Goal: Navigation & Orientation: Find specific page/section

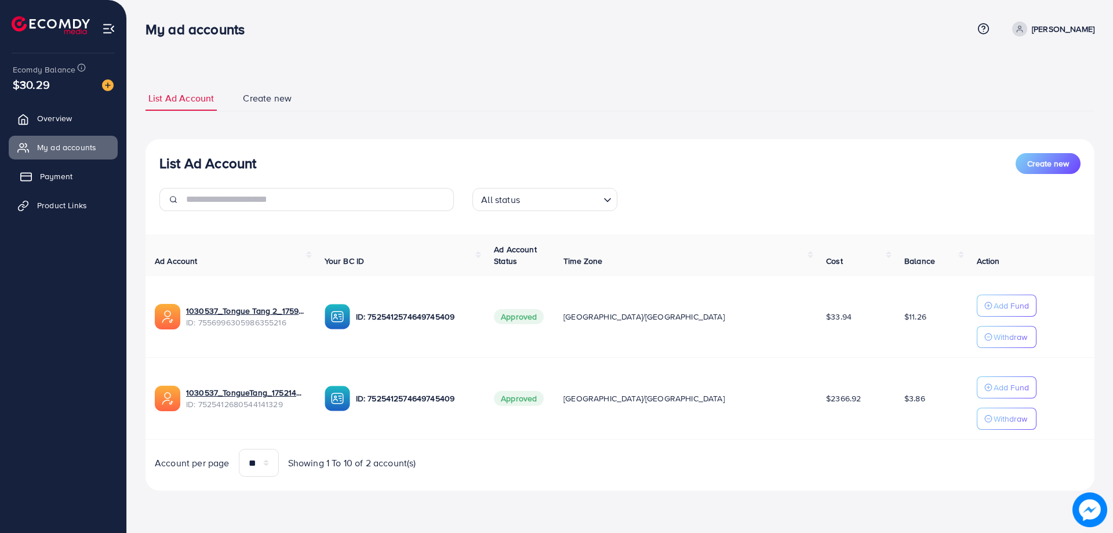
click at [81, 180] on link "Payment" at bounding box center [63, 176] width 109 height 23
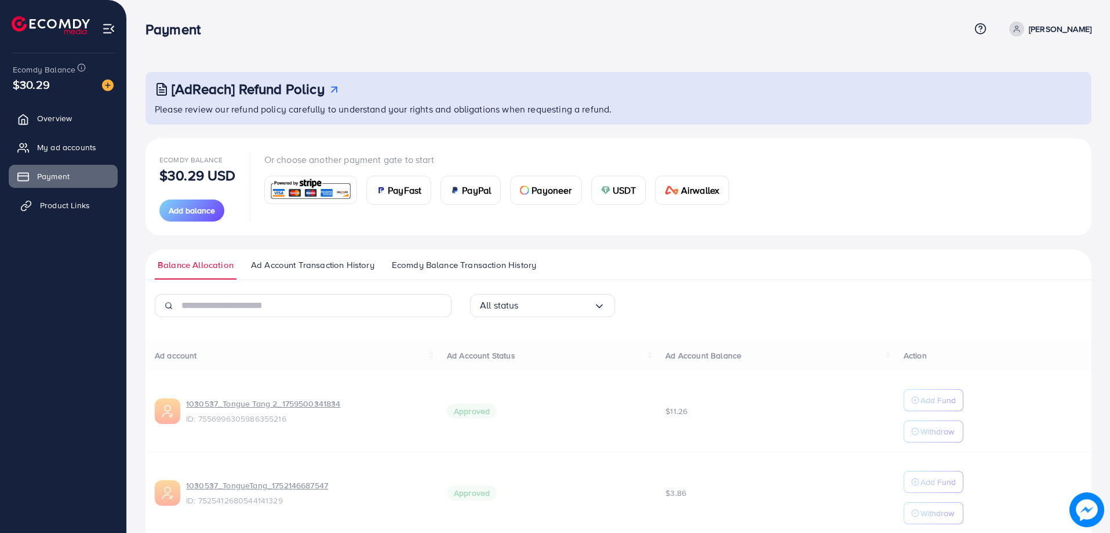
click at [72, 195] on link "Product Links" at bounding box center [63, 205] width 109 height 23
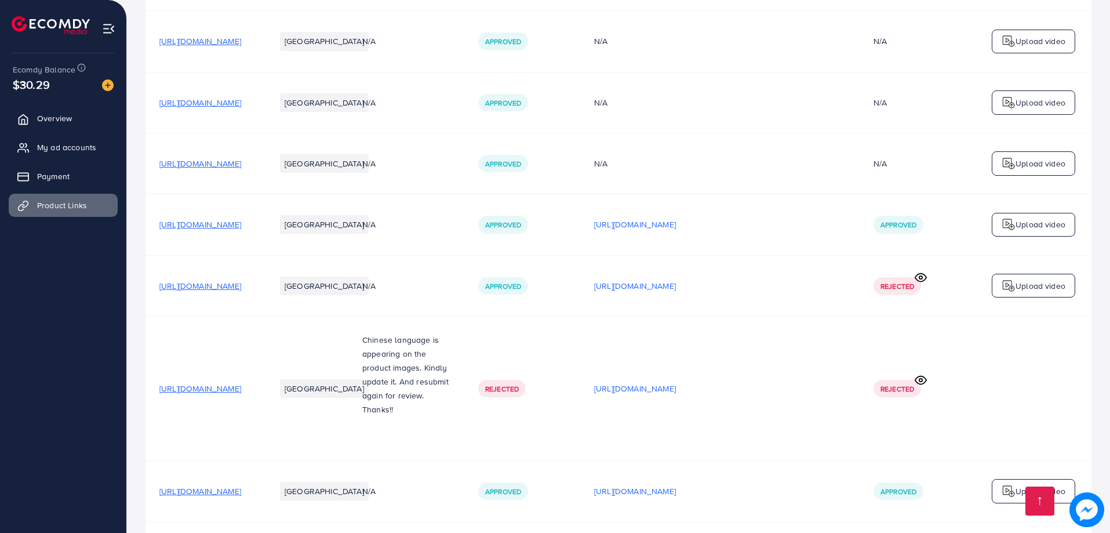
scroll to position [973, 0]
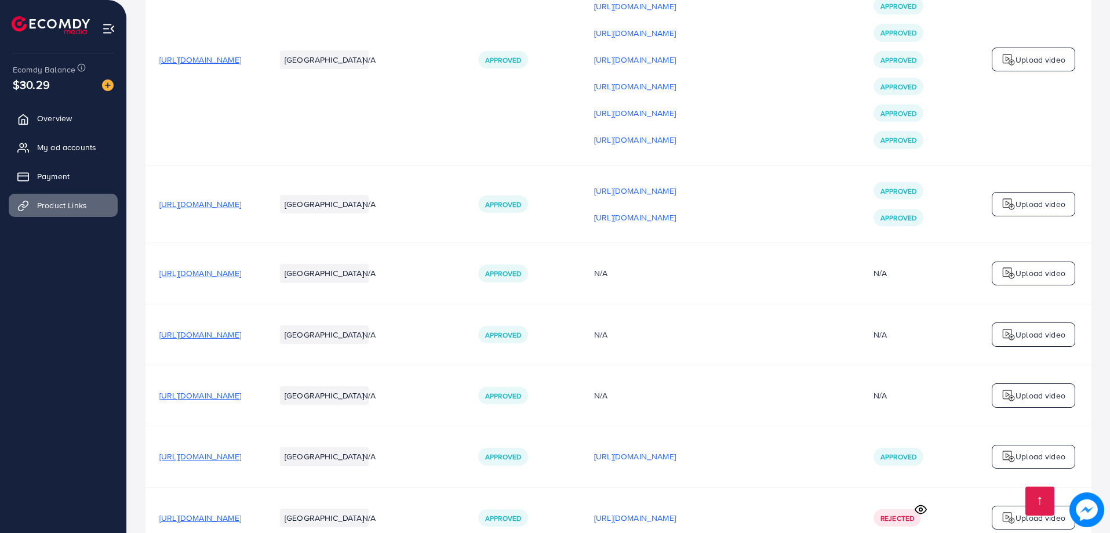
scroll to position [869, 0]
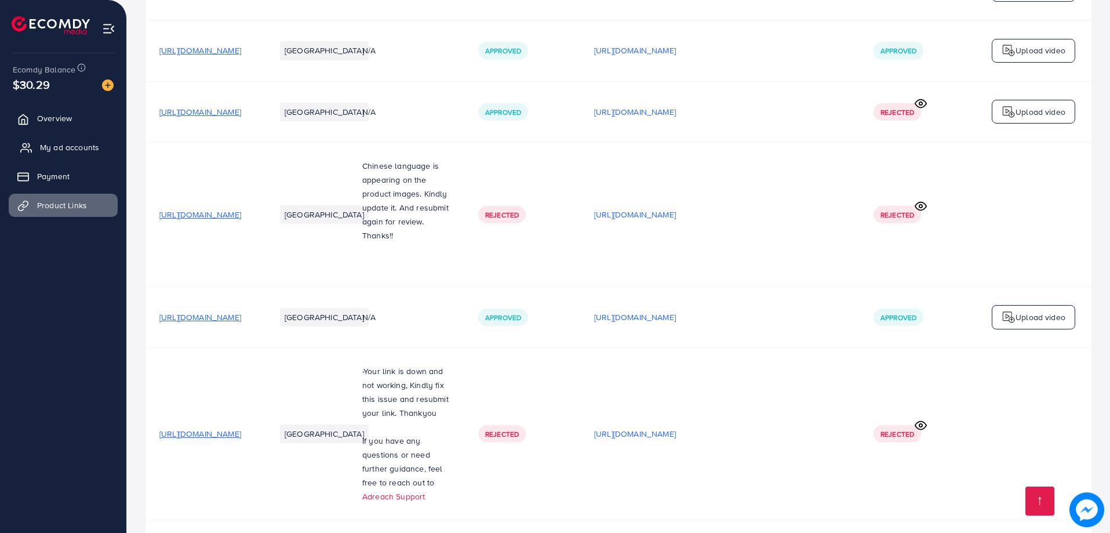
click at [63, 140] on link "My ad accounts" at bounding box center [63, 147] width 109 height 23
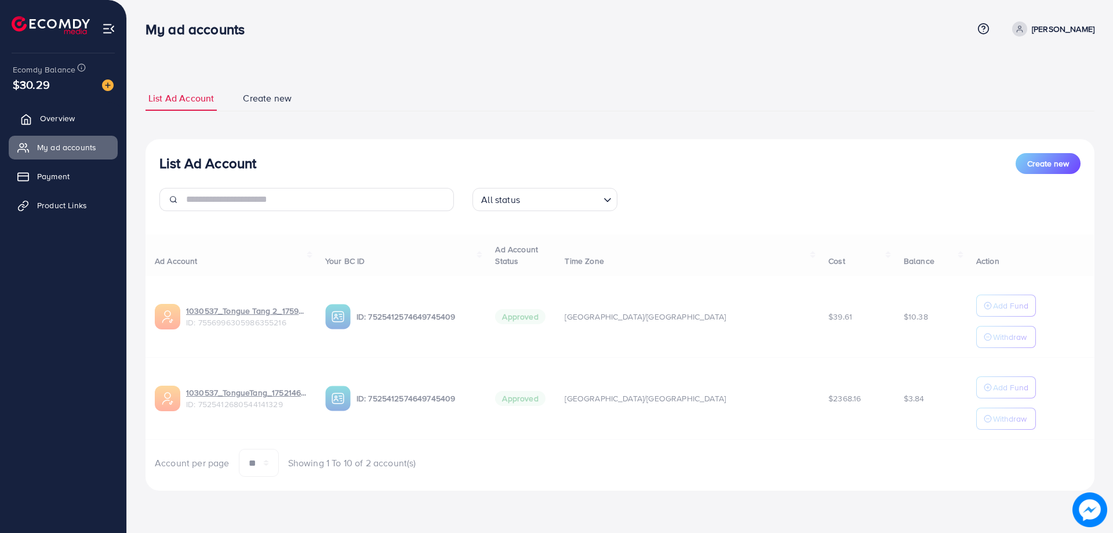
click at [63, 127] on link "Overview" at bounding box center [63, 118] width 109 height 23
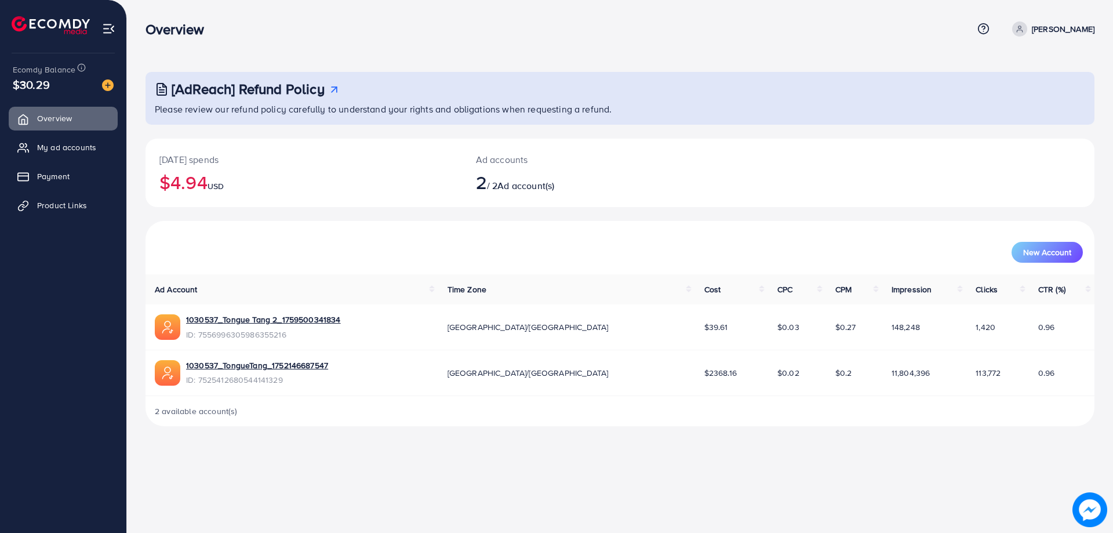
click at [67, 161] on ul "Overview My ad accounts Payment Product Links" at bounding box center [63, 165] width 126 height 127
click at [67, 189] on ul "Overview My ad accounts Payment Product Links" at bounding box center [63, 165] width 126 height 127
click at [68, 204] on span "Product Links" at bounding box center [65, 205] width 50 height 12
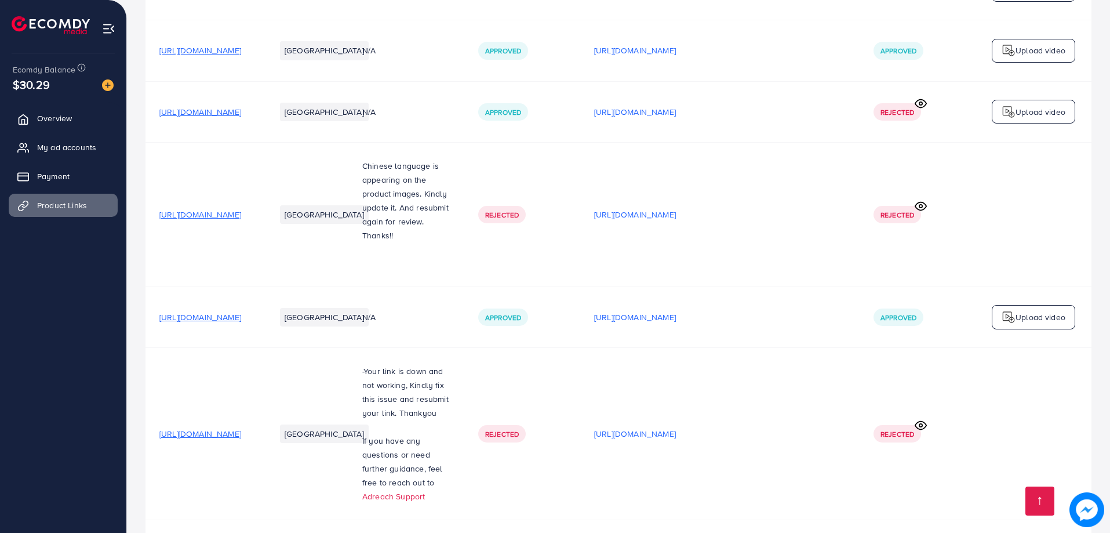
scroll to position [973, 0]
